Goal: Navigation & Orientation: Go to known website

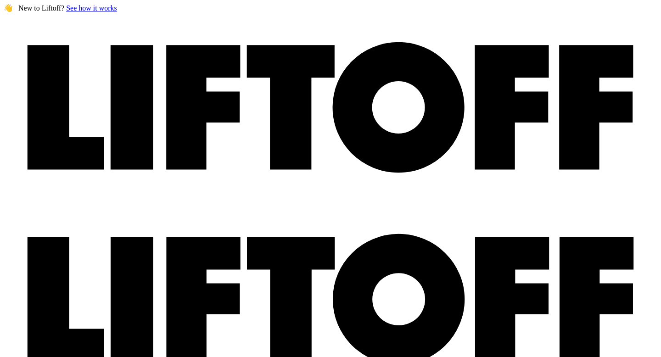
click at [33, 204] on nav at bounding box center [330, 300] width 653 height 192
click at [33, 204] on icon at bounding box center [330, 299] width 653 height 190
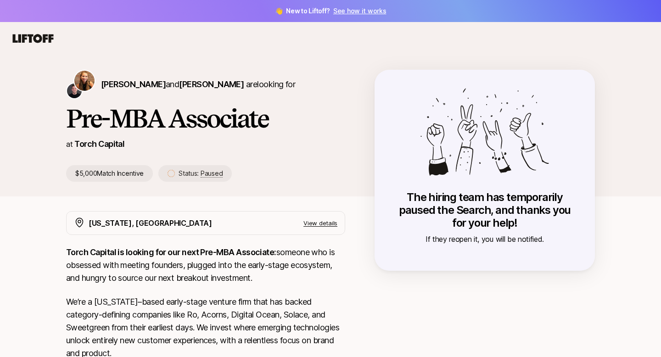
click at [38, 35] on icon at bounding box center [33, 38] width 41 height 9
